Goal: Task Accomplishment & Management: Use online tool/utility

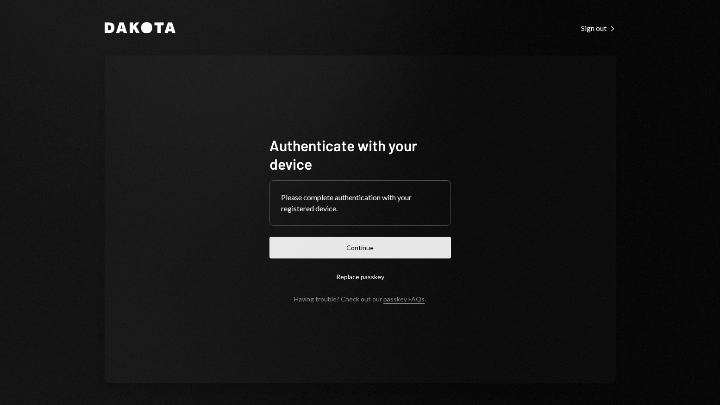
click at [369, 256] on button "Continue" at bounding box center [359, 248] width 181 height 22
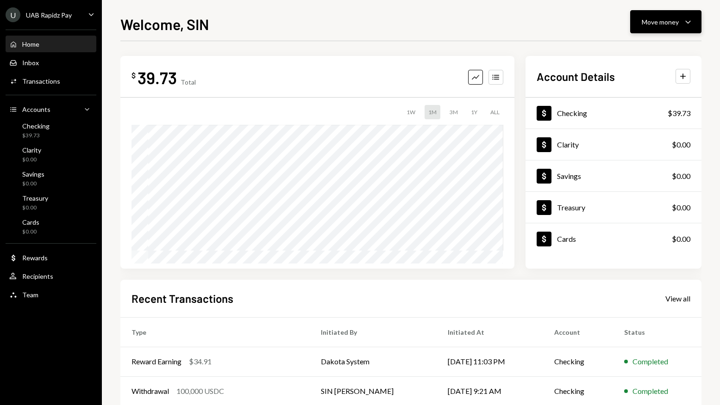
click at [668, 22] on div "Move money" at bounding box center [660, 22] width 37 height 10
click at [34, 18] on div "UAB Rapidz Pay" at bounding box center [49, 15] width 46 height 8
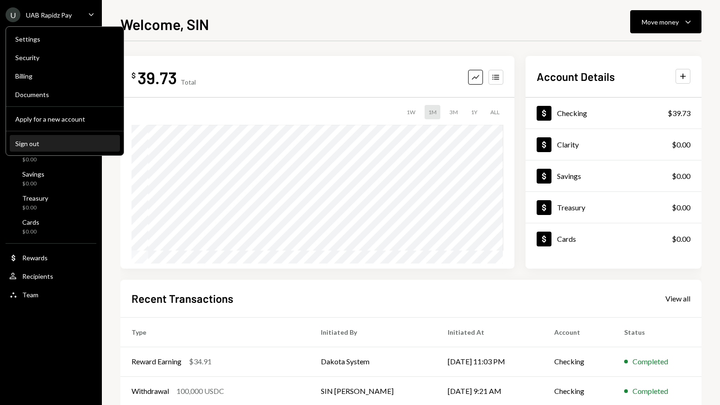
click at [31, 145] on div "Sign out" at bounding box center [64, 144] width 99 height 8
